Goal: Find specific page/section: Find specific page/section

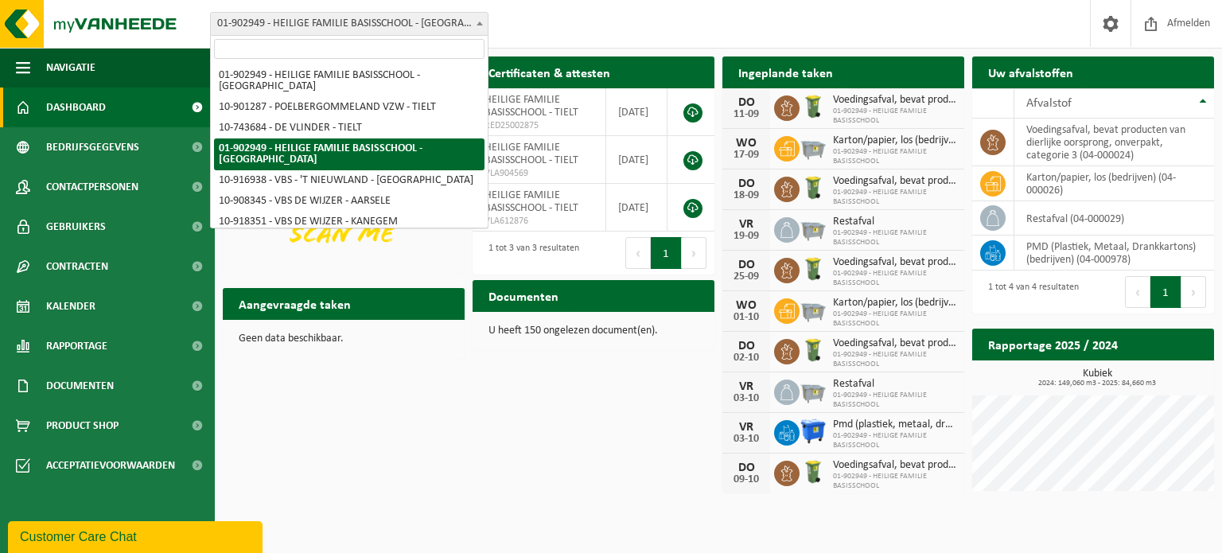
click at [333, 21] on span "01-902949 - HEILIGE FAMILIE BASISSCHOOL - [GEOGRAPHIC_DATA]" at bounding box center [349, 24] width 277 height 22
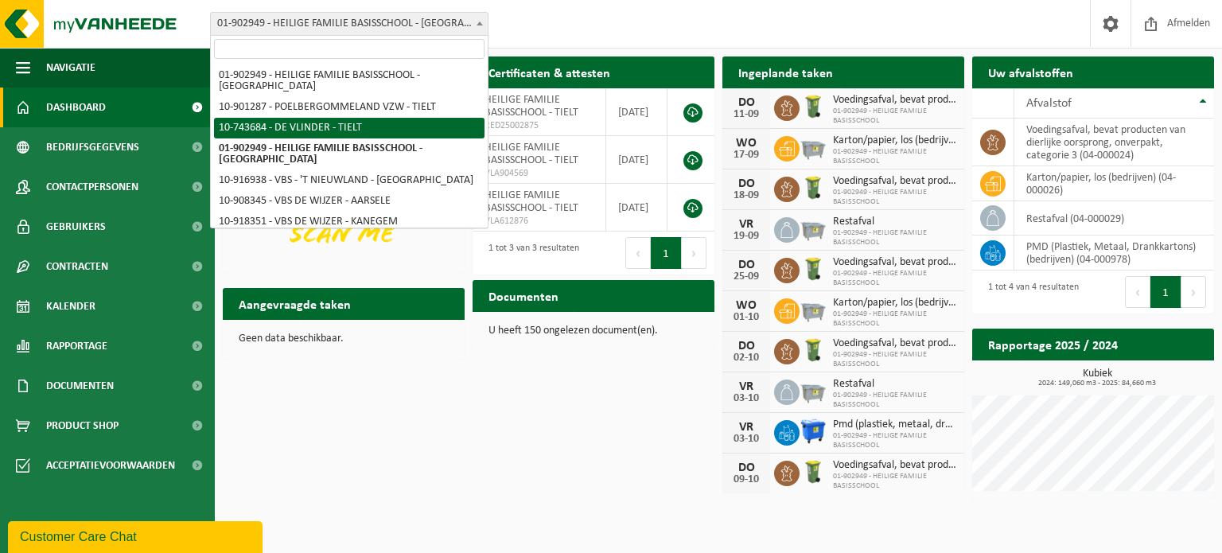
select select "23301"
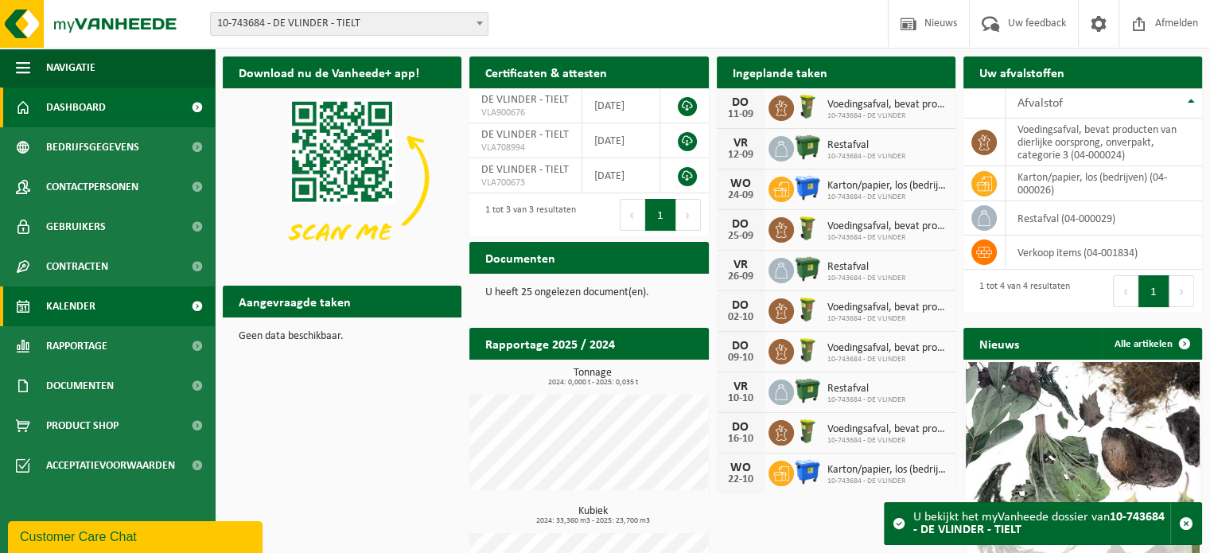
click at [87, 292] on span "Kalender" at bounding box center [70, 306] width 49 height 40
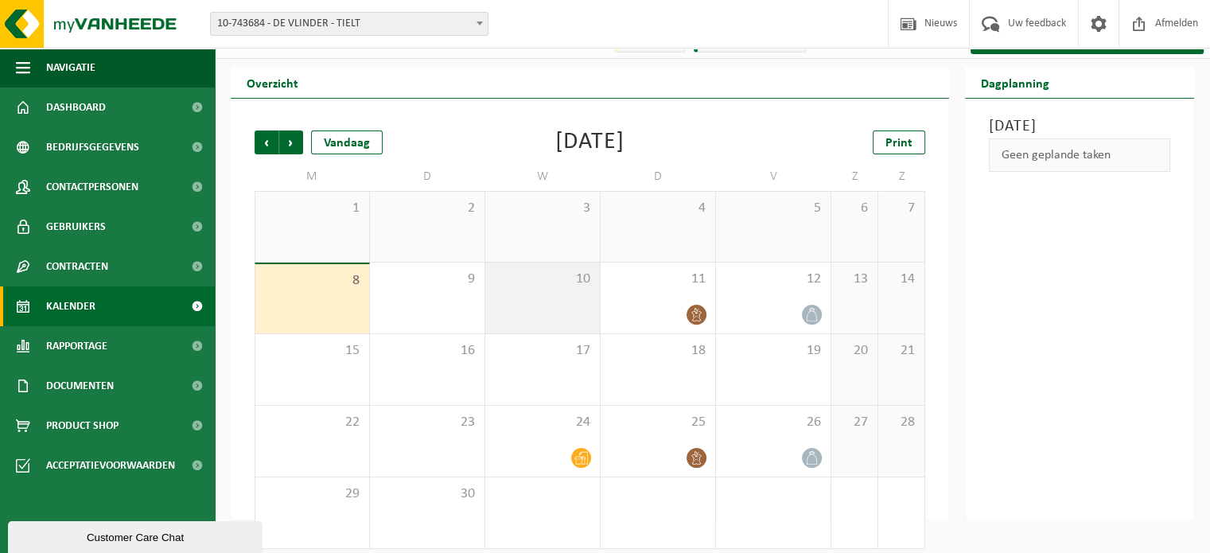
scroll to position [37, 0]
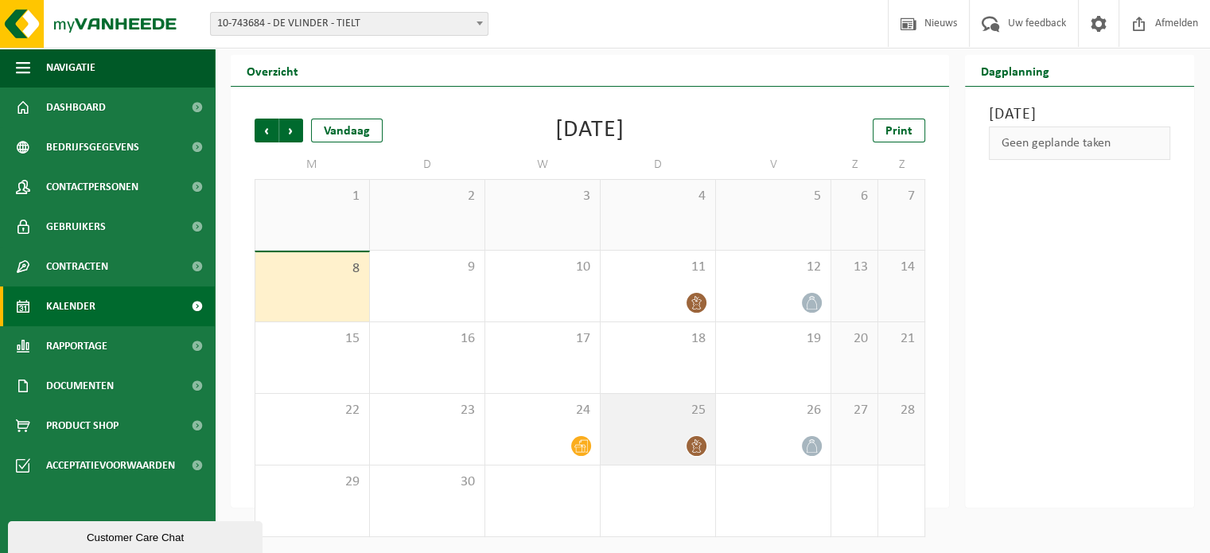
click at [672, 434] on div "25" at bounding box center [658, 429] width 115 height 71
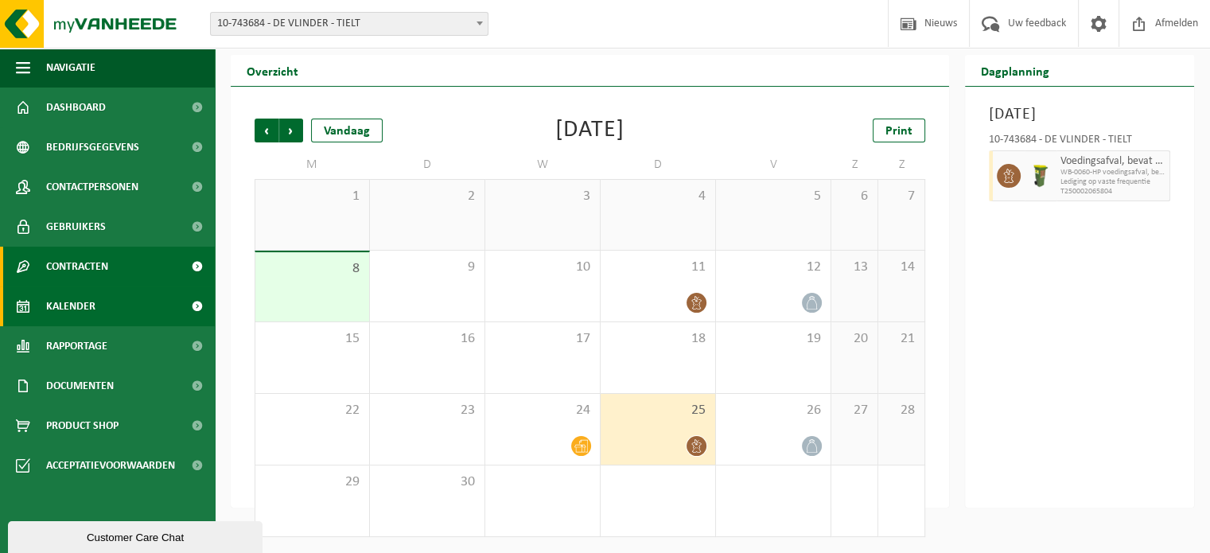
click at [68, 252] on span "Contracten" at bounding box center [77, 267] width 62 height 40
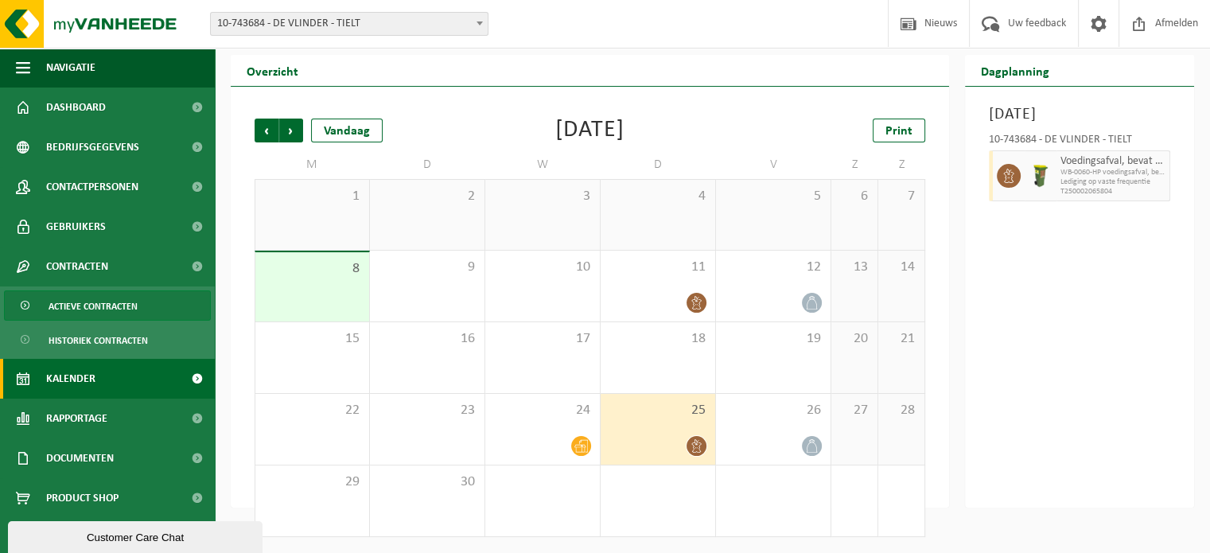
click at [92, 304] on span "Actieve contracten" at bounding box center [93, 306] width 89 height 30
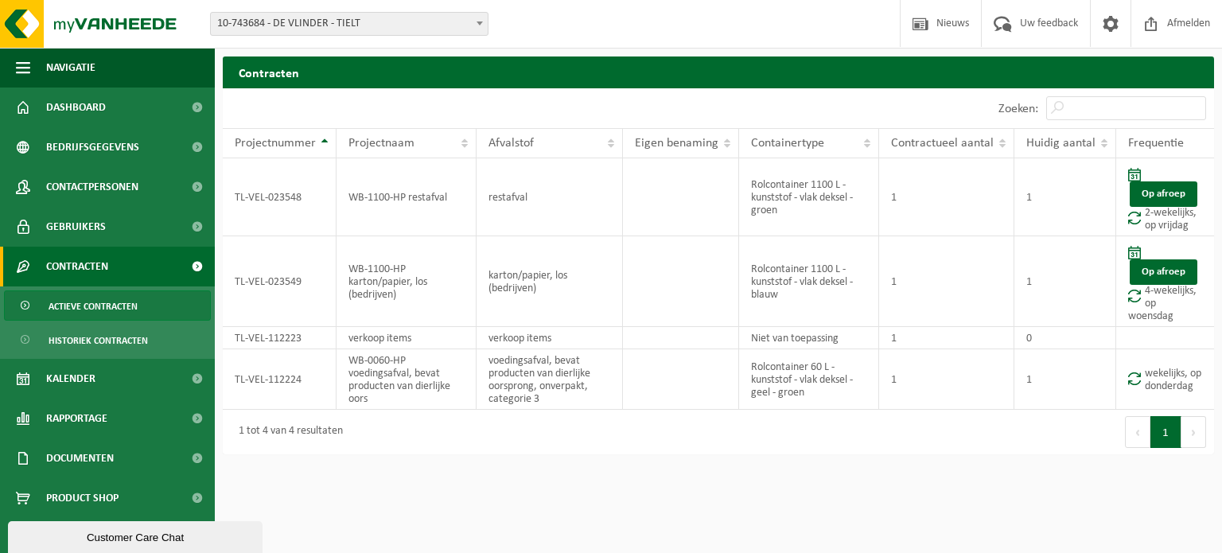
click at [312, 15] on span "10-743684 - DE VLINDER - TIELT" at bounding box center [349, 24] width 277 height 22
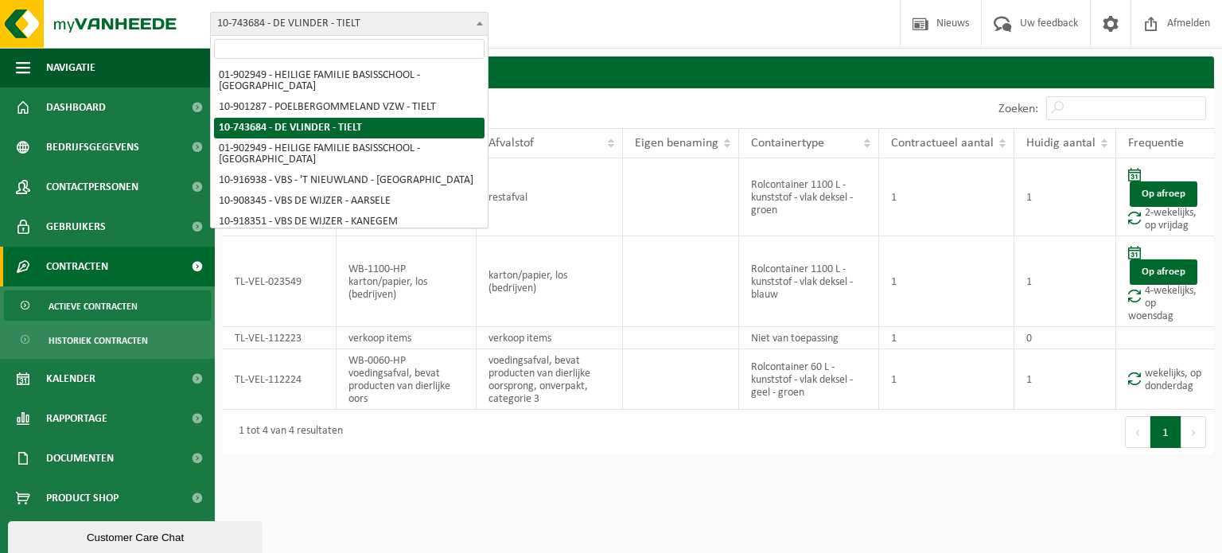
drag, startPoint x: 267, startPoint y: 119, endPoint x: 223, endPoint y: 119, distance: 44.6
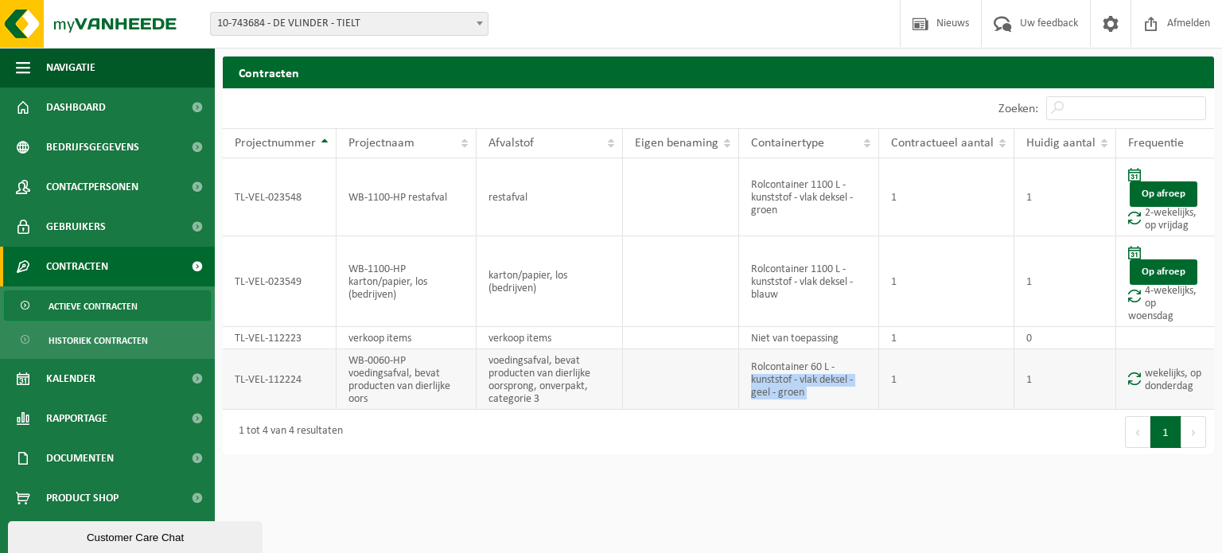
drag, startPoint x: 246, startPoint y: 25, endPoint x: 882, endPoint y: 357, distance: 717.2
click at [882, 357] on tr "TL-VEL-112224 WB-0060-HP voedingsafval, bevat producten van dierlijke oors voed…" at bounding box center [718, 379] width 991 height 60
click at [97, 103] on span "Dashboard" at bounding box center [76, 108] width 60 height 40
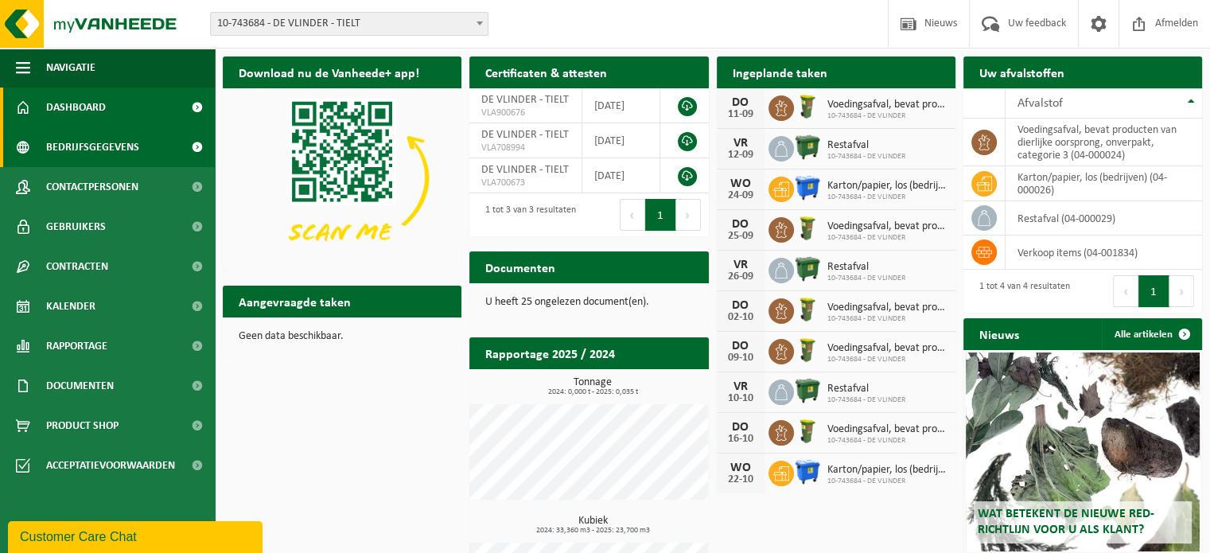
click at [99, 142] on span "Bedrijfsgegevens" at bounding box center [92, 147] width 93 height 40
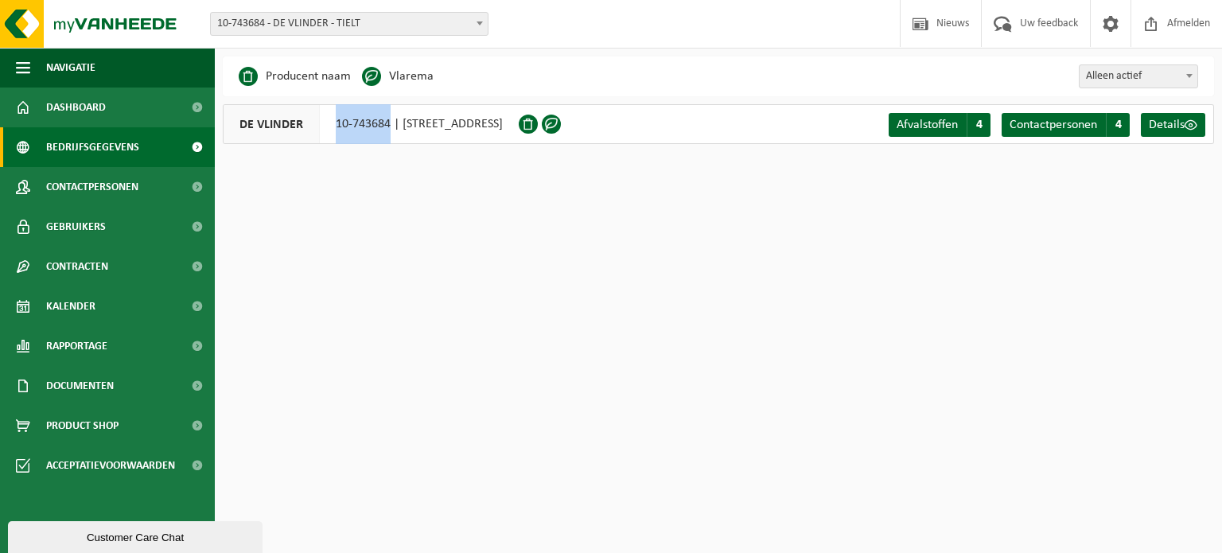
drag, startPoint x: 329, startPoint y: 123, endPoint x: 392, endPoint y: 130, distance: 62.4
click at [392, 130] on div "DE VLINDER 10-743684 | OUDE PITTEMSTRAAT 1, 8700 TIELT" at bounding box center [371, 124] width 296 height 40
copy div "10-743684"
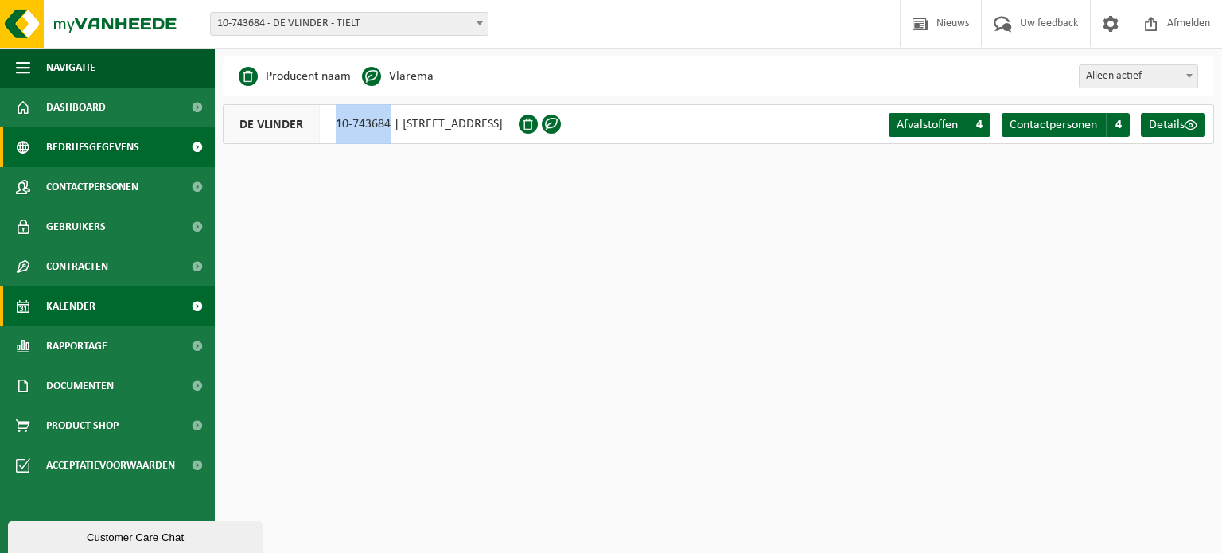
click at [77, 295] on span "Kalender" at bounding box center [70, 306] width 49 height 40
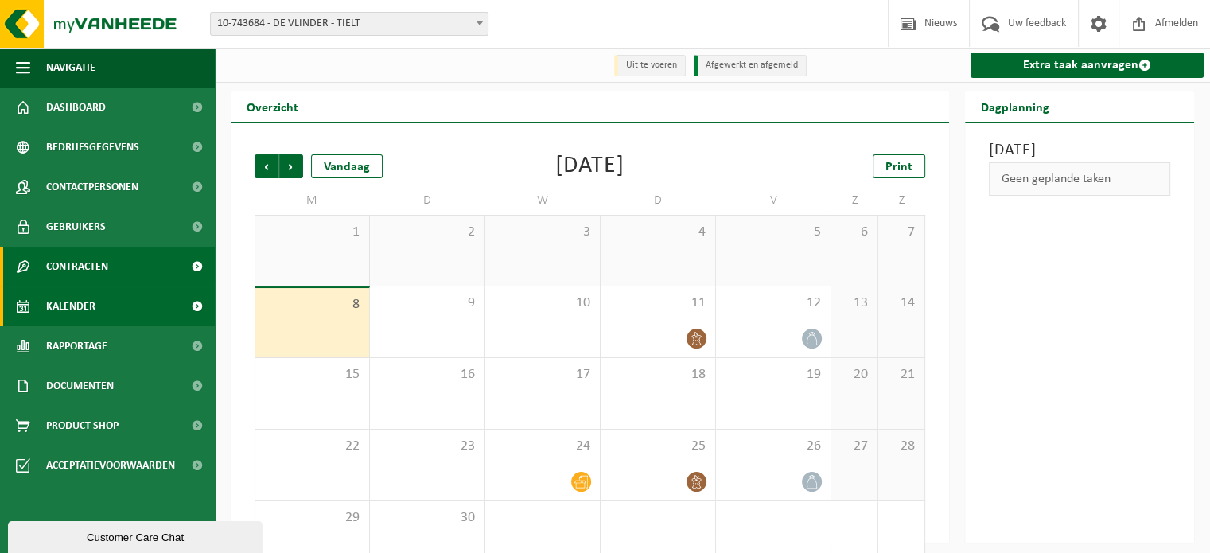
click at [84, 263] on span "Contracten" at bounding box center [77, 267] width 62 height 40
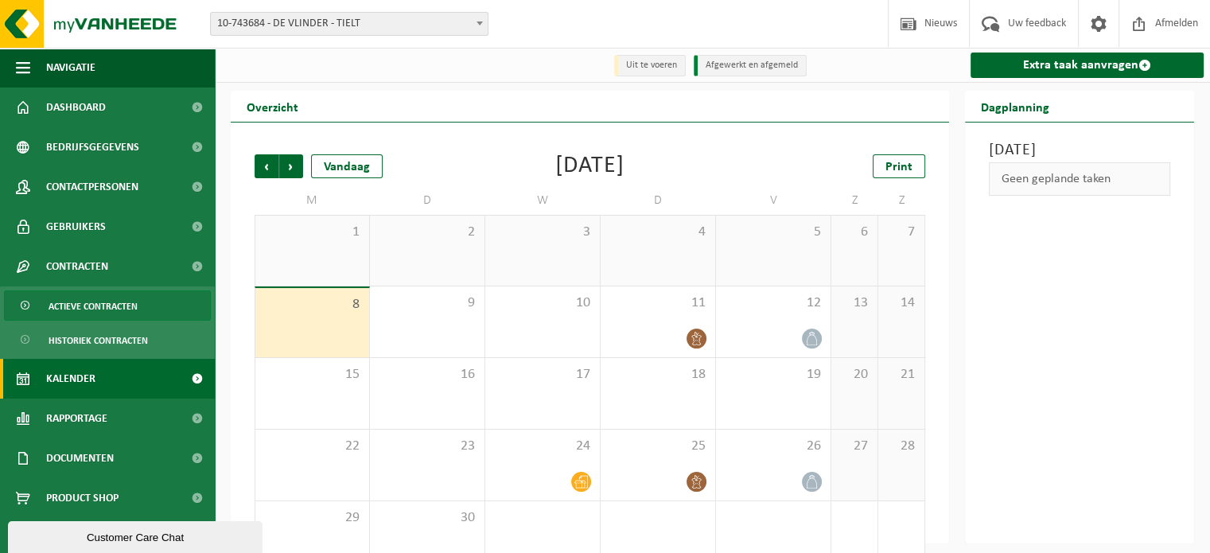
click at [91, 308] on span "Actieve contracten" at bounding box center [93, 306] width 89 height 30
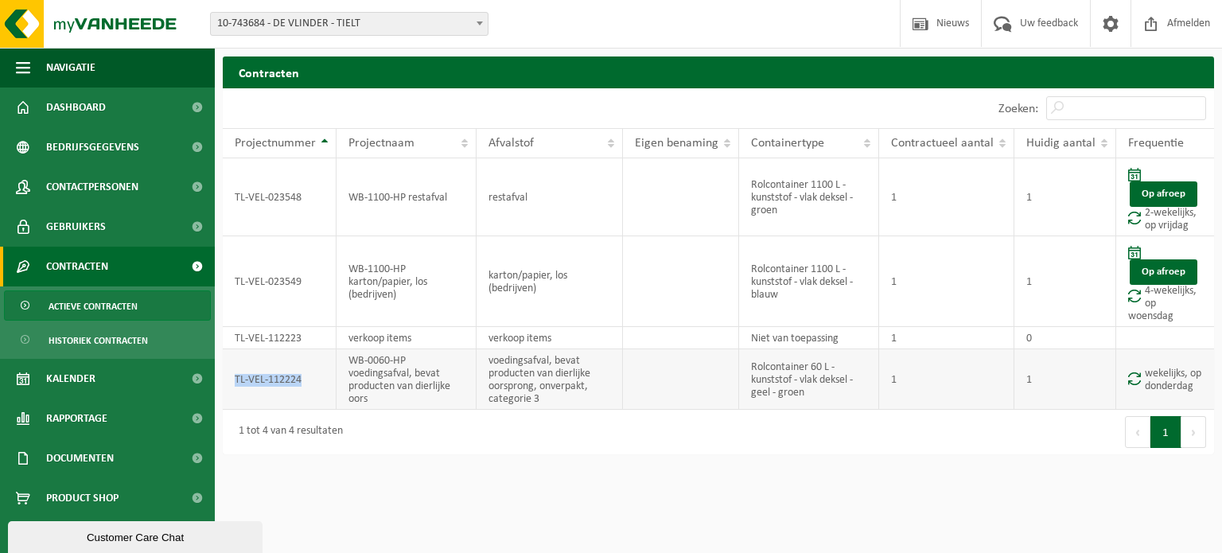
drag, startPoint x: 312, startPoint y: 377, endPoint x: 225, endPoint y: 375, distance: 86.8
click at [225, 375] on td "TL-VEL-112224" at bounding box center [280, 379] width 114 height 60
copy td "TL-VEL-112224"
